Goal: Information Seeking & Learning: Obtain resource

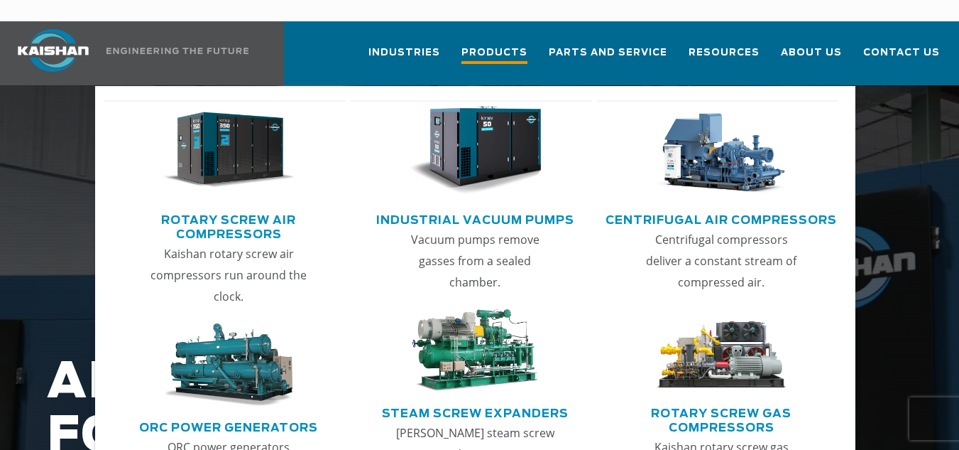
click at [528, 45] on span "Products" at bounding box center [495, 54] width 66 height 19
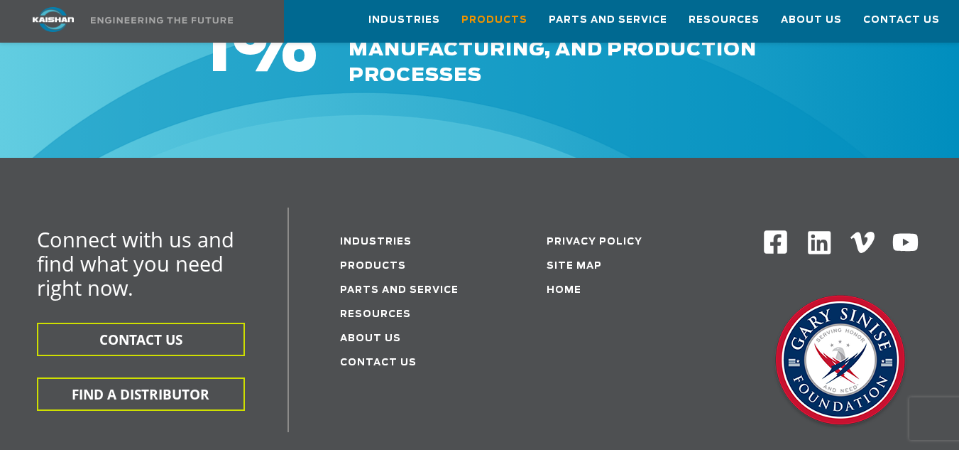
scroll to position [2261, 0]
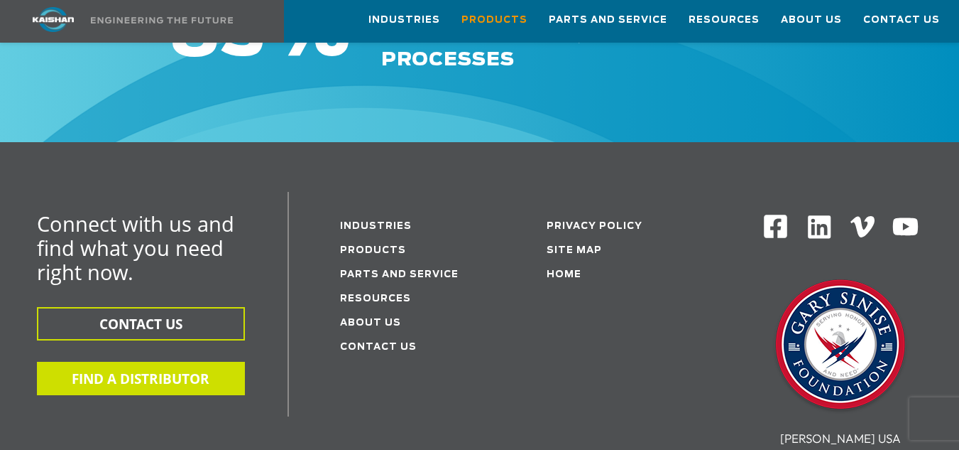
click at [192, 361] on button "FIND A DISTRIBUTOR" at bounding box center [141, 377] width 208 height 33
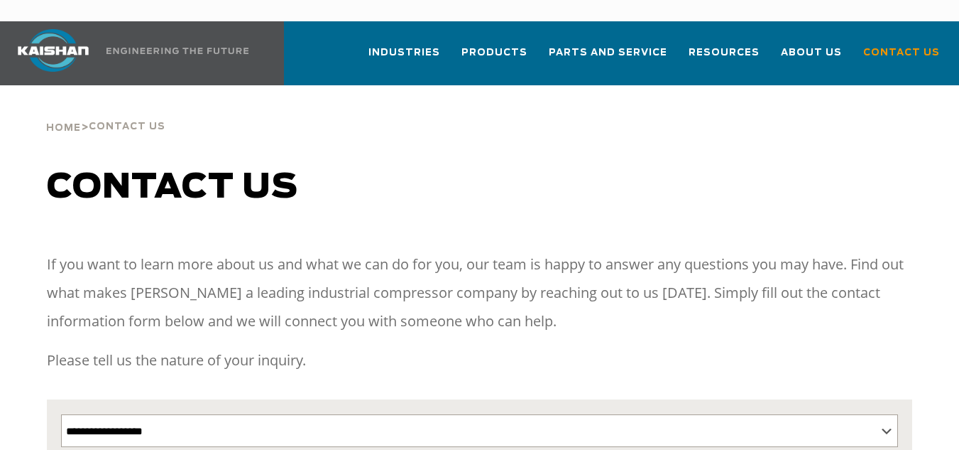
select select "**********"
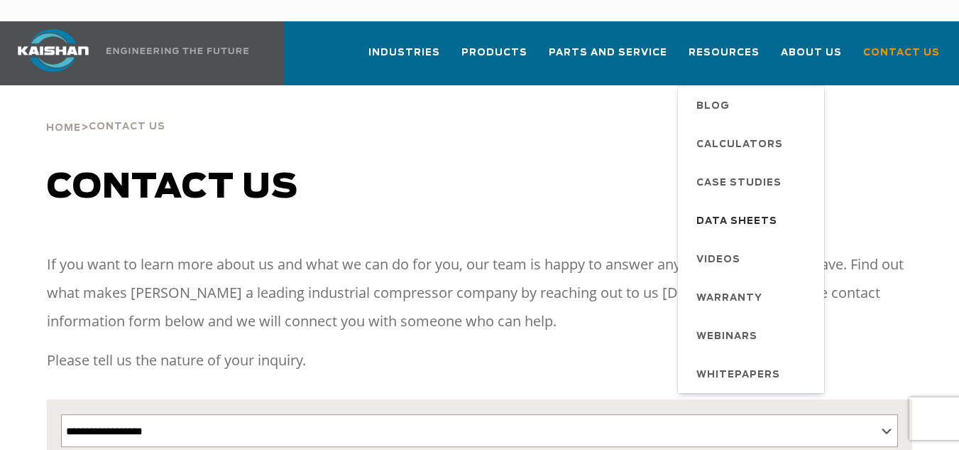
click at [736, 209] on span "Data Sheets" at bounding box center [737, 221] width 81 height 24
click at [738, 209] on span "Data Sheets" at bounding box center [737, 221] width 81 height 24
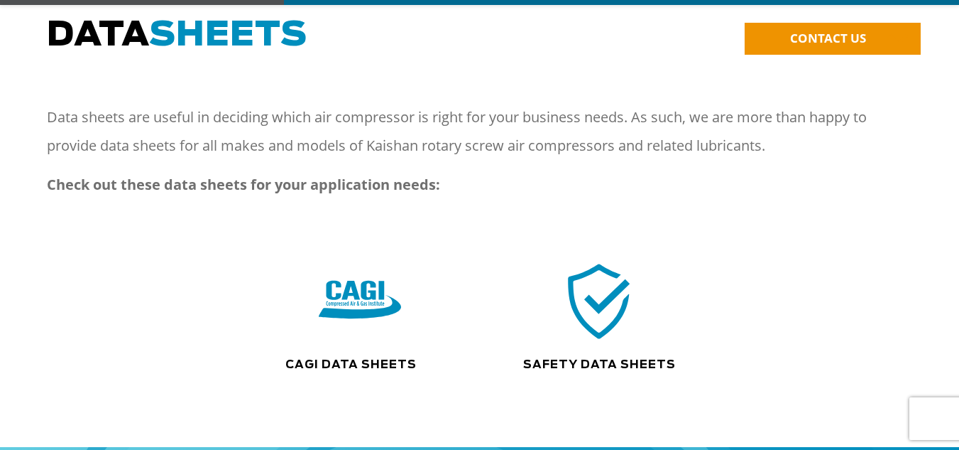
scroll to position [160, 0]
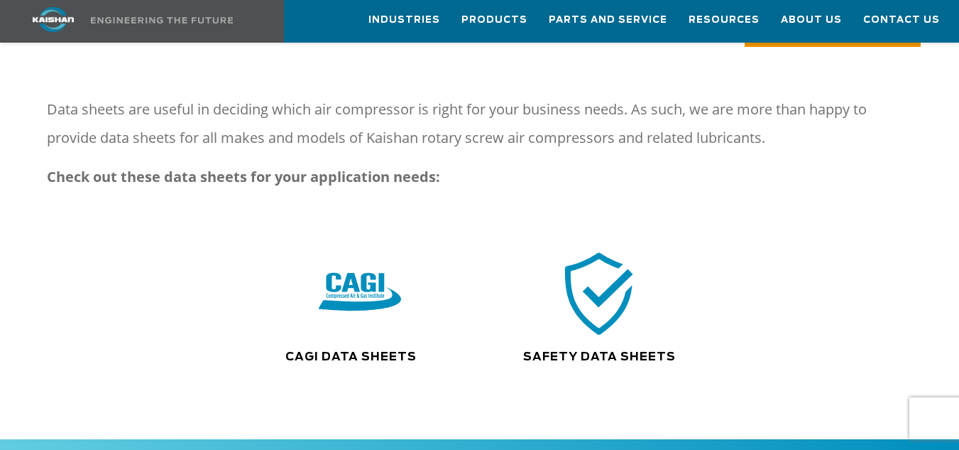
click at [593, 292] on img at bounding box center [600, 293] width 91 height 92
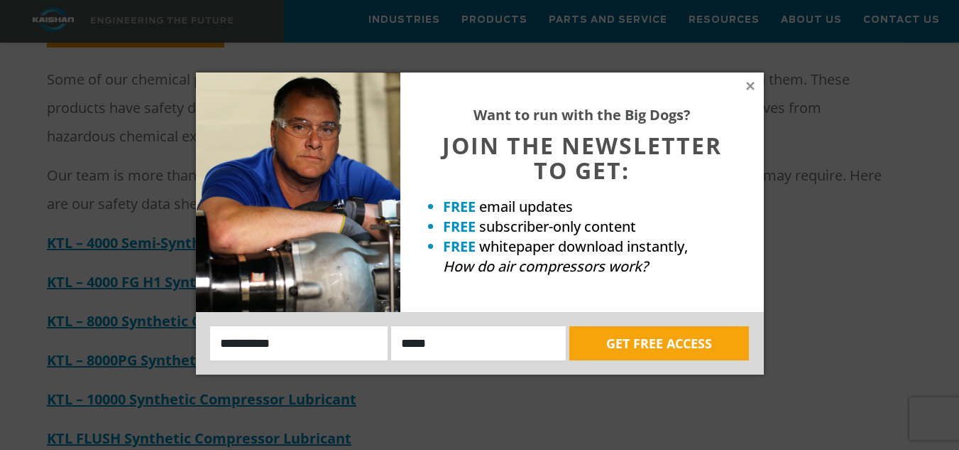
scroll to position [312, 0]
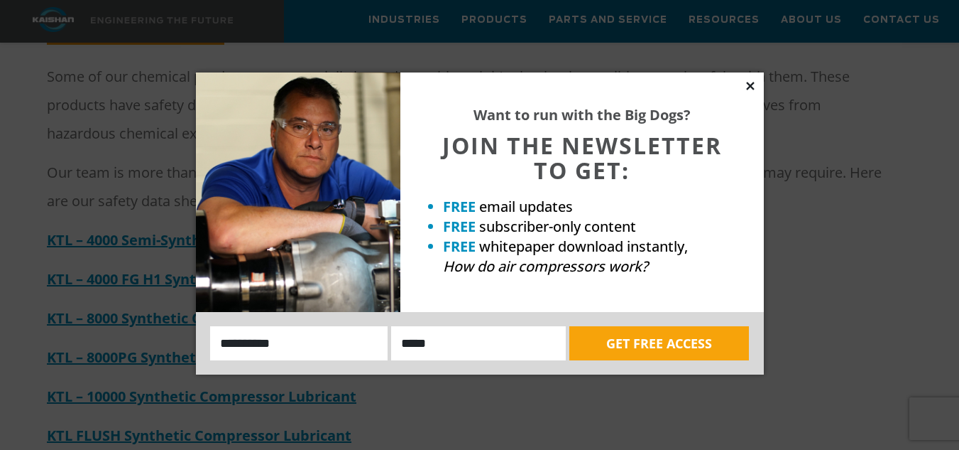
click at [750, 86] on icon at bounding box center [750, 86] width 8 height 8
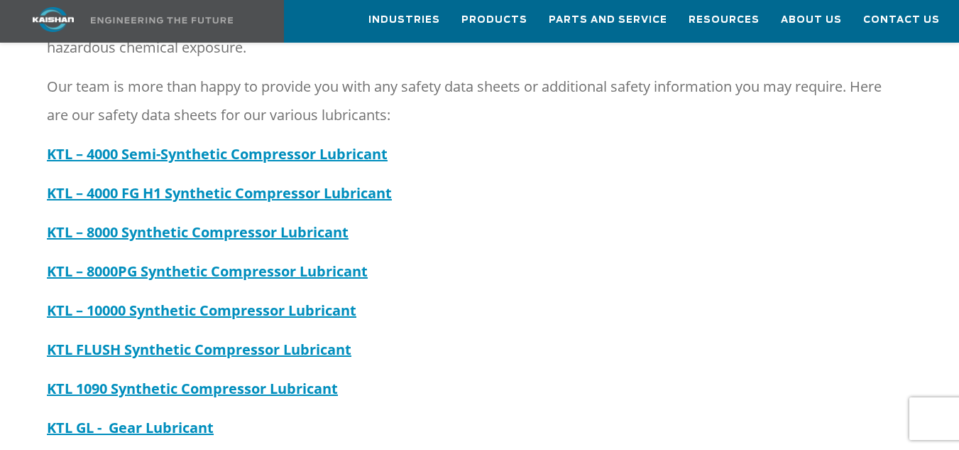
scroll to position [398, 0]
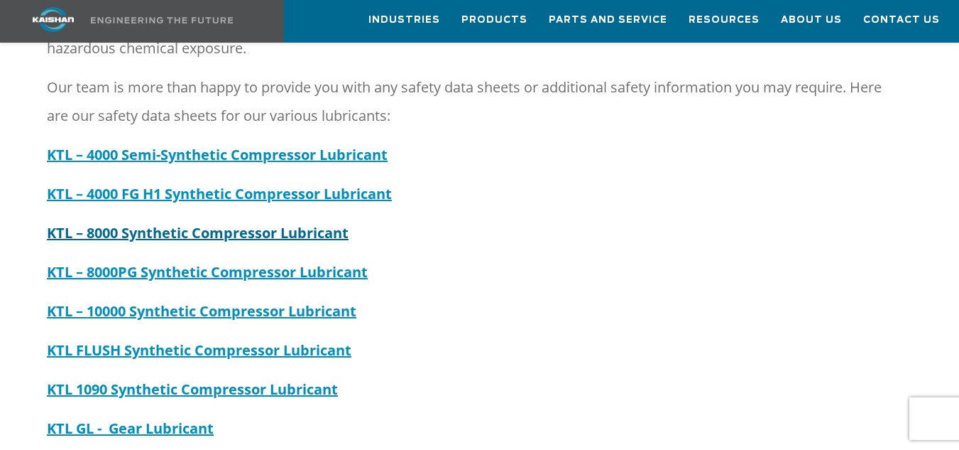
click at [286, 223] on strong "KTL – 8000 Synthetic Compressor Lubricant" at bounding box center [198, 232] width 302 height 19
